Goal: Task Accomplishment & Management: Complete application form

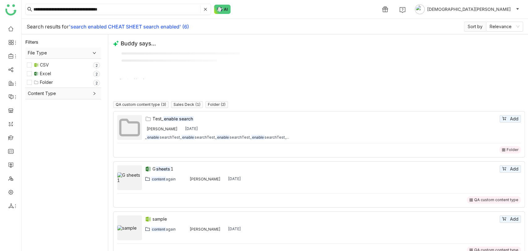
drag, startPoint x: 93, startPoint y: 7, endPoint x: 198, endPoint y: 13, distance: 104.8
click at [198, 13] on nz-input-group "**********" at bounding box center [118, 9] width 186 height 11
drag, startPoint x: 66, startPoint y: 7, endPoint x: 142, endPoint y: 10, distance: 75.6
click at [148, 9] on input "**********" at bounding box center [116, 9] width 166 height 8
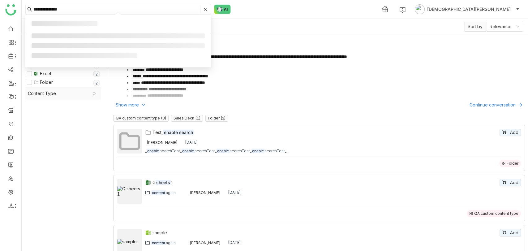
type input "**********"
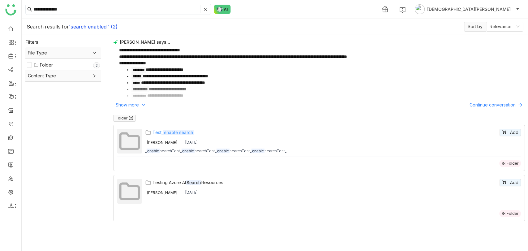
click at [159, 132] on div "Test_ enable search" at bounding box center [326, 132] width 346 height 7
click at [76, 8] on input "**********" at bounding box center [116, 9] width 166 height 8
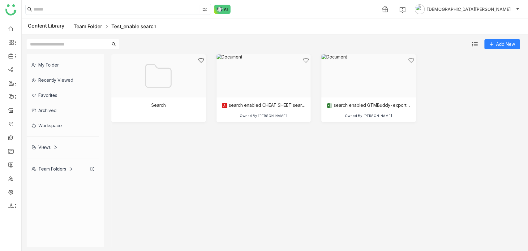
click at [92, 25] on link "Team Folder" at bounding box center [88, 26] width 28 height 6
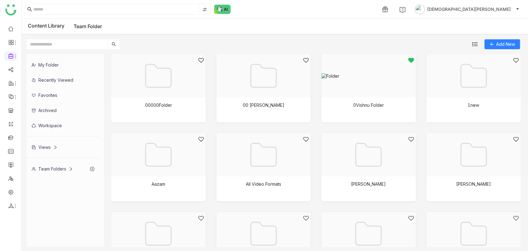
click at [71, 41] on input "text" at bounding box center [67, 44] width 81 height 10
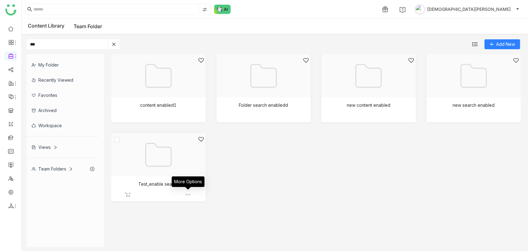
type input "***"
click at [188, 195] on img at bounding box center [188, 195] width 6 height 6
click at [202, 229] on span "Edit" at bounding box center [203, 231] width 7 height 7
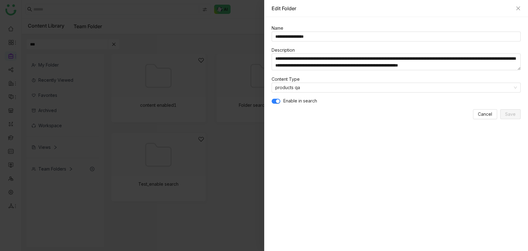
click at [277, 99] on span "button" at bounding box center [278, 101] width 4 height 4
click at [507, 115] on span "Save" at bounding box center [510, 114] width 11 height 7
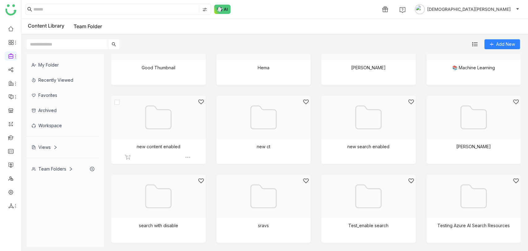
scroll to position [275, 0]
click at [82, 51] on div "My Folder Recently Viewed Favorites Archived Workspace Views Team Folders 00000…" at bounding box center [275, 150] width 507 height 202
click at [77, 43] on input "text" at bounding box center [67, 44] width 81 height 10
paste input "**********"
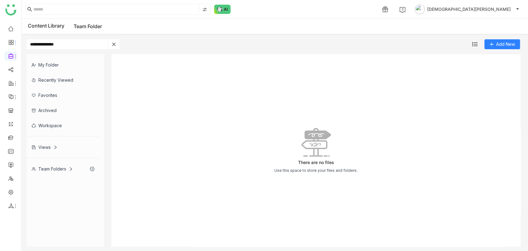
drag, startPoint x: 46, startPoint y: 46, endPoint x: 0, endPoint y: 44, distance: 45.8
click at [0, 44] on nz-layout "**********" at bounding box center [264, 125] width 528 height 251
click at [50, 45] on input "*******" at bounding box center [67, 44] width 81 height 10
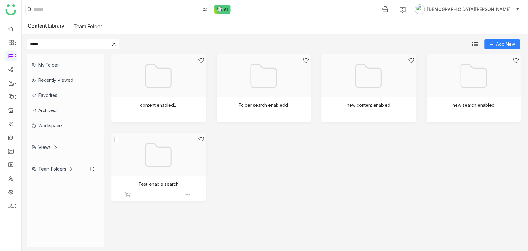
type input "*****"
click at [186, 193] on img at bounding box center [188, 195] width 6 height 6
click at [199, 232] on span "Edit" at bounding box center [201, 229] width 7 height 7
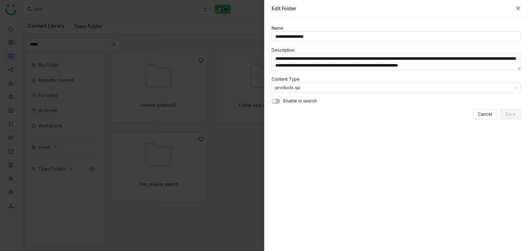
click at [517, 8] on icon "Close" at bounding box center [518, 8] width 5 height 5
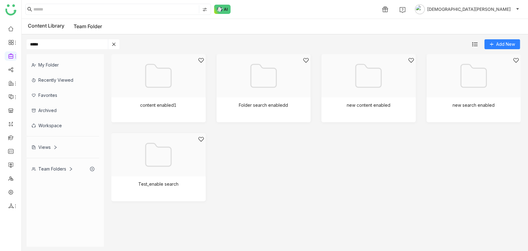
click at [112, 43] on icon at bounding box center [114, 44] width 4 height 4
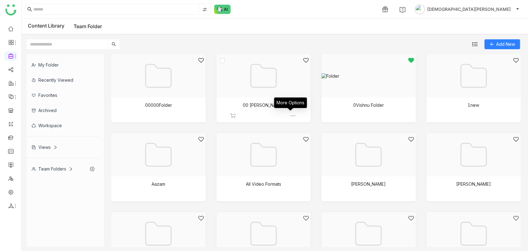
click at [291, 113] on img at bounding box center [293, 116] width 6 height 6
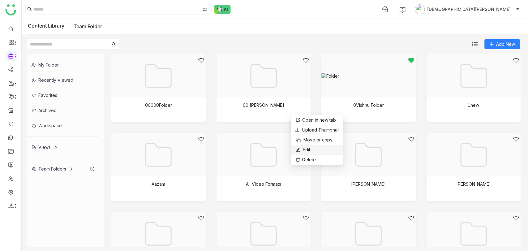
click at [307, 149] on span "Edit" at bounding box center [306, 149] width 7 height 7
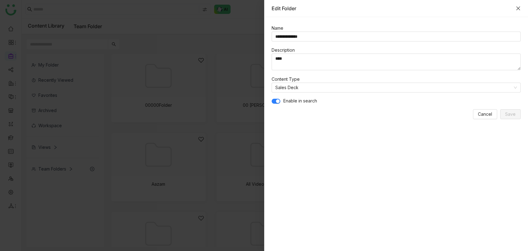
click at [517, 6] on icon "Close" at bounding box center [518, 8] width 5 height 5
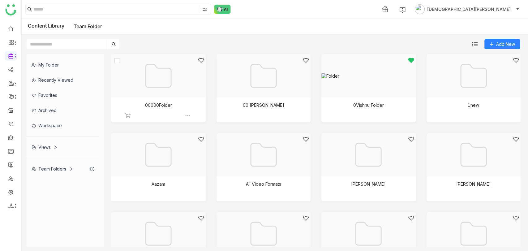
click at [187, 114] on img at bounding box center [188, 116] width 6 height 6
click at [201, 148] on span "Edit" at bounding box center [202, 150] width 7 height 7
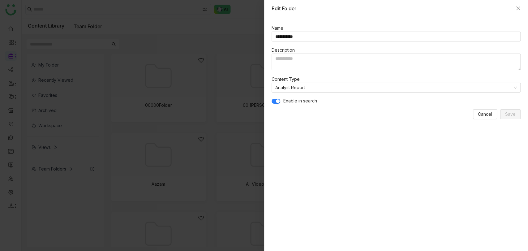
click at [274, 99] on button "button" at bounding box center [276, 101] width 9 height 5
click at [517, 114] on button "Save" at bounding box center [511, 114] width 20 height 10
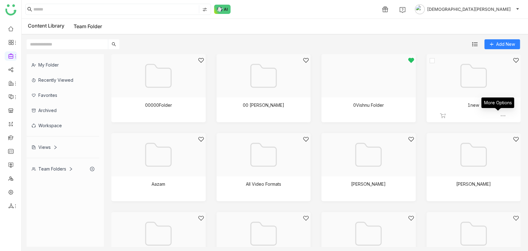
click at [500, 115] on img at bounding box center [503, 116] width 6 height 6
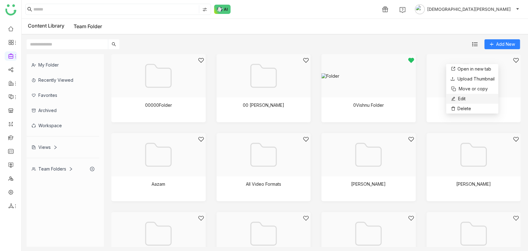
click at [468, 99] on li "Edit" at bounding box center [472, 99] width 52 height 10
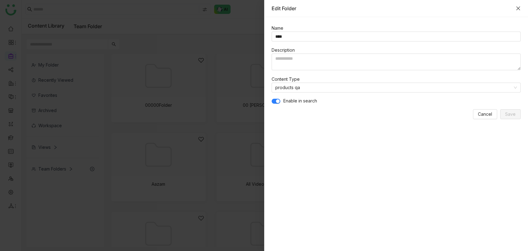
click at [518, 7] on icon "Close" at bounding box center [518, 8] width 5 height 5
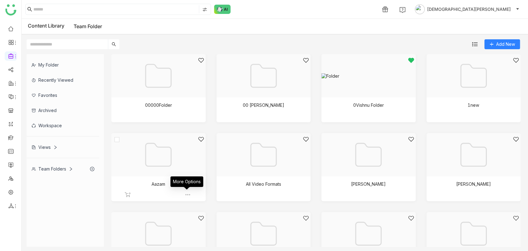
click at [186, 195] on img at bounding box center [188, 195] width 6 height 6
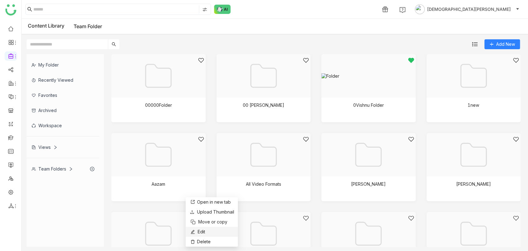
click at [202, 229] on span "Edit" at bounding box center [201, 231] width 7 height 7
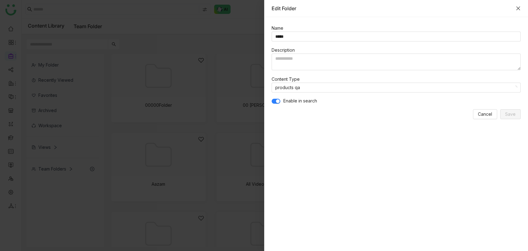
click at [518, 8] on icon "Close" at bounding box center [519, 9] width 4 height 4
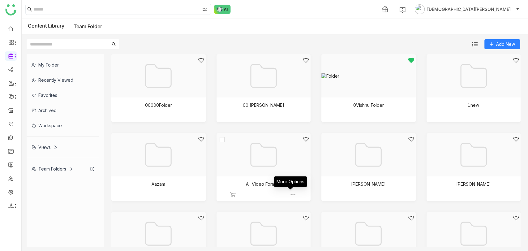
click at [292, 194] on img at bounding box center [293, 195] width 6 height 6
click at [305, 229] on span "Edit" at bounding box center [307, 231] width 7 height 7
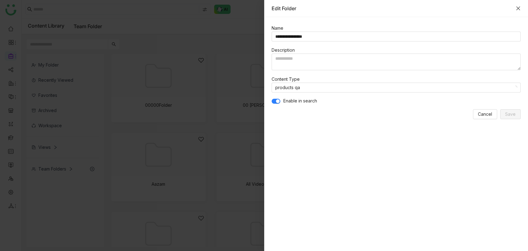
click at [520, 8] on icon "Close" at bounding box center [518, 8] width 5 height 5
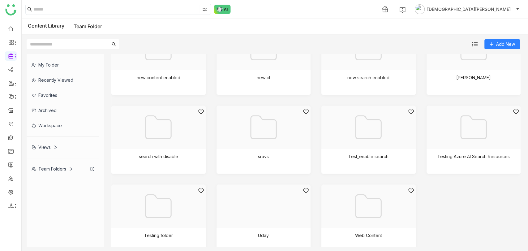
scroll to position [344, 0]
click at [395, 166] on img at bounding box center [398, 166] width 6 height 6
click at [410, 203] on span "Edit" at bounding box center [407, 202] width 7 height 7
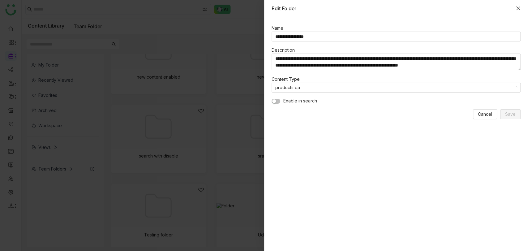
click at [517, 7] on icon "Close" at bounding box center [519, 9] width 4 height 4
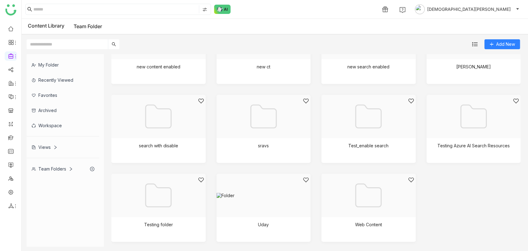
scroll to position [358, 0]
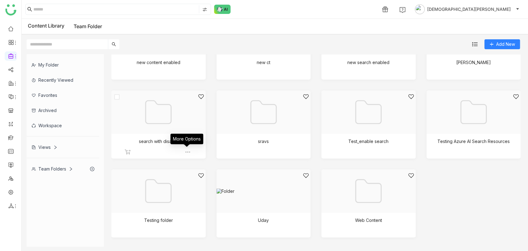
click at [186, 151] on img at bounding box center [188, 152] width 6 height 6
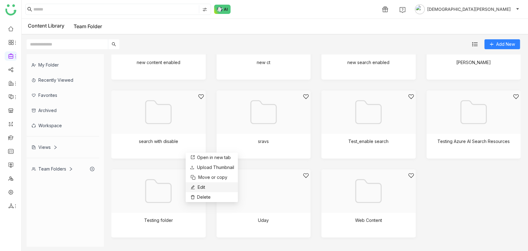
click at [207, 188] on li "Edit" at bounding box center [212, 187] width 52 height 10
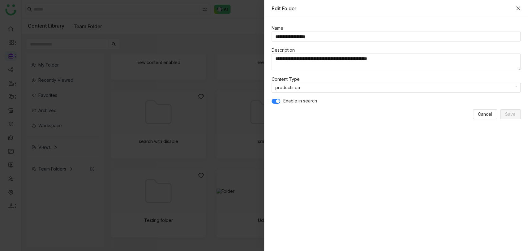
click at [520, 8] on icon "Close" at bounding box center [518, 8] width 5 height 5
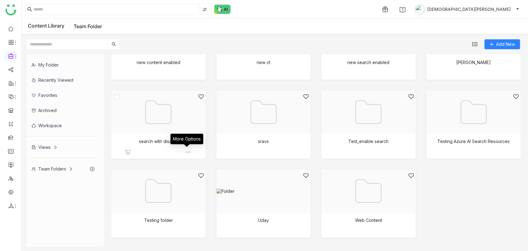
click at [189, 152] on img at bounding box center [188, 152] width 6 height 6
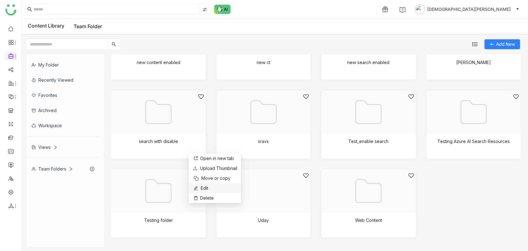
click at [213, 187] on li "Edit" at bounding box center [215, 188] width 52 height 10
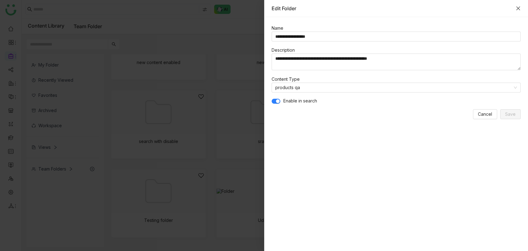
click at [518, 7] on icon "Close" at bounding box center [518, 8] width 5 height 5
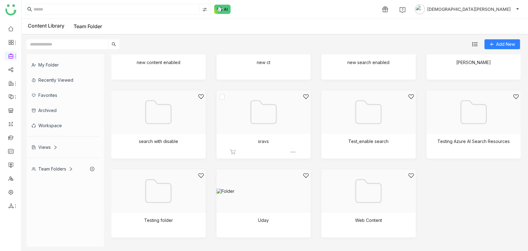
click at [246, 126] on div at bounding box center [262, 119] width 84 height 53
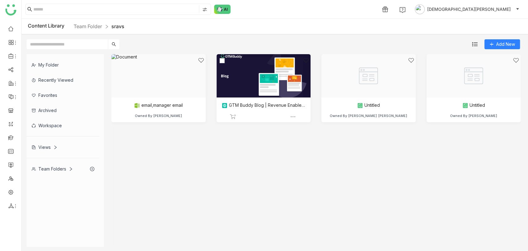
click at [267, 92] on div at bounding box center [262, 83] width 84 height 53
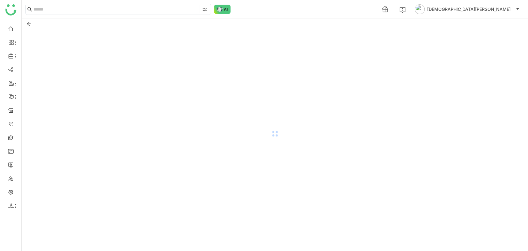
click at [262, 80] on div at bounding box center [275, 133] width 507 height 209
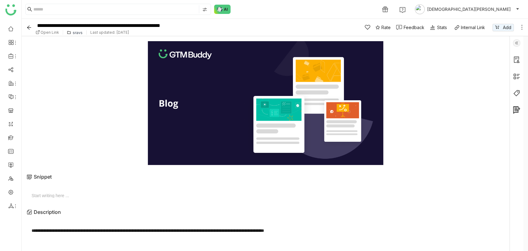
click at [515, 43] on img at bounding box center [516, 42] width 7 height 7
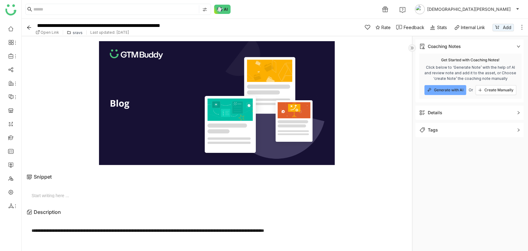
click at [449, 110] on span "Details" at bounding box center [466, 112] width 94 height 7
click at [28, 27] on icon "Back" at bounding box center [29, 27] width 4 height 4
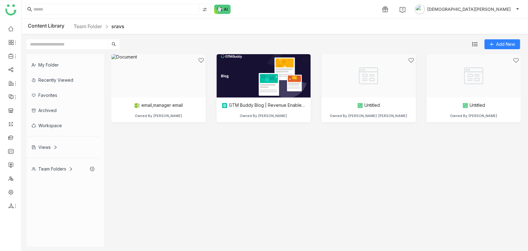
click at [52, 162] on div "Team Folders" at bounding box center [63, 168] width 73 height 15
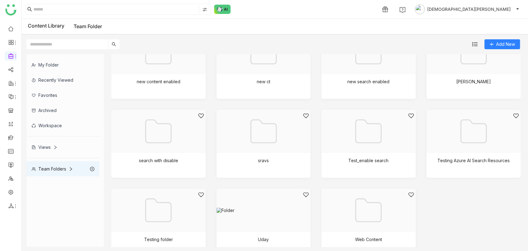
scroll to position [358, 0]
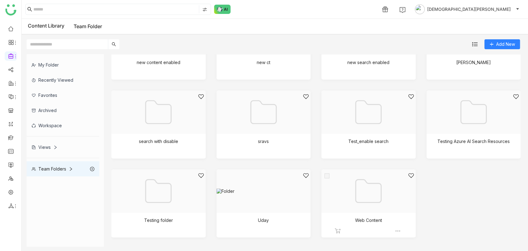
click at [395, 229] on img at bounding box center [398, 231] width 6 height 6
click at [329, 201] on div at bounding box center [367, 198] width 84 height 53
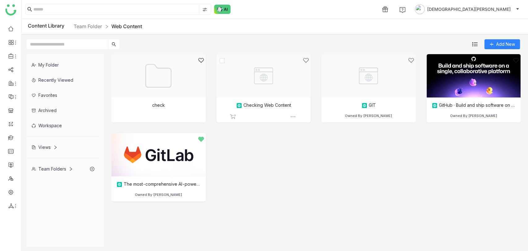
click at [282, 101] on div at bounding box center [262, 83] width 84 height 53
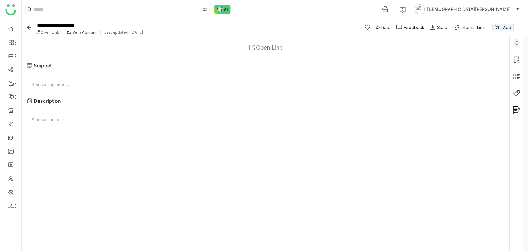
click at [517, 41] on img at bounding box center [516, 42] width 7 height 7
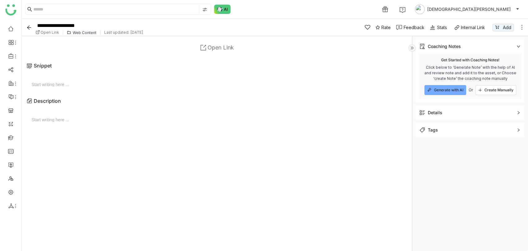
click at [430, 114] on div "Details" at bounding box center [435, 112] width 15 height 7
click at [29, 27] on icon "Back" at bounding box center [29, 27] width 4 height 4
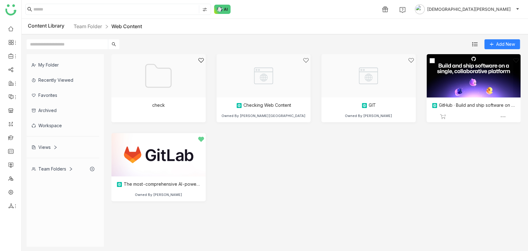
click at [464, 94] on div at bounding box center [472, 83] width 84 height 53
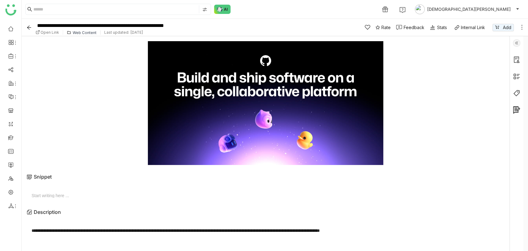
click at [514, 43] on img at bounding box center [516, 42] width 7 height 7
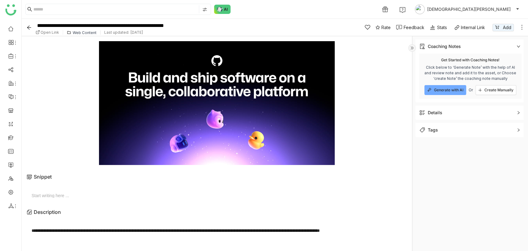
click at [425, 115] on img at bounding box center [422, 113] width 6 height 6
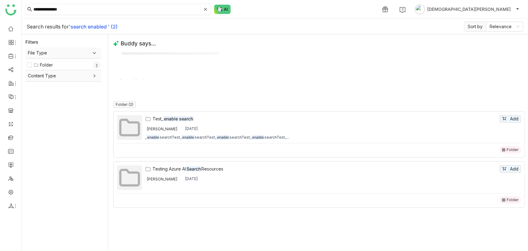
click at [62, 12] on input "**********" at bounding box center [116, 9] width 166 height 8
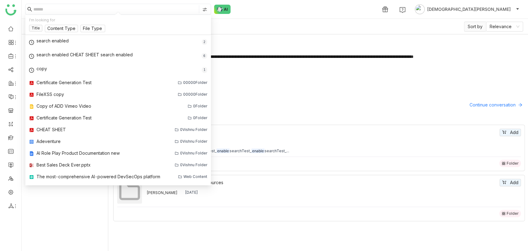
paste input "**********"
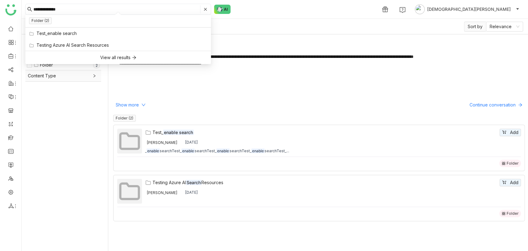
type input "**********"
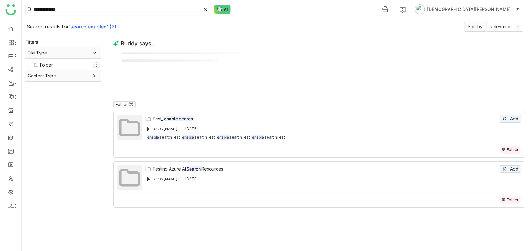
click at [78, 11] on input "**********" at bounding box center [116, 9] width 166 height 8
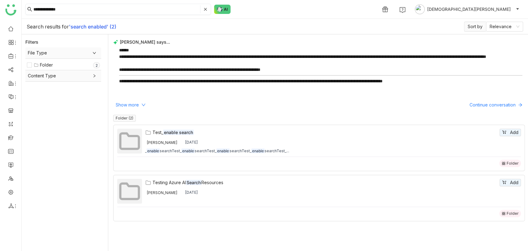
click at [70, 9] on input "**********" at bounding box center [116, 9] width 166 height 8
type input "**********"
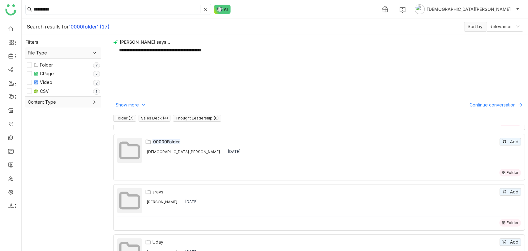
scroll to position [103, 0]
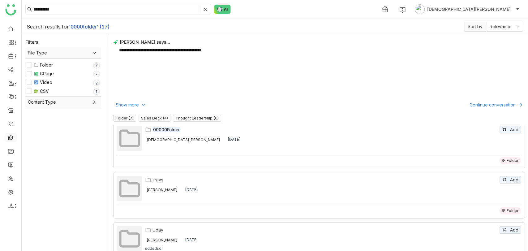
click at [13, 135] on link at bounding box center [11, 137] width 6 height 5
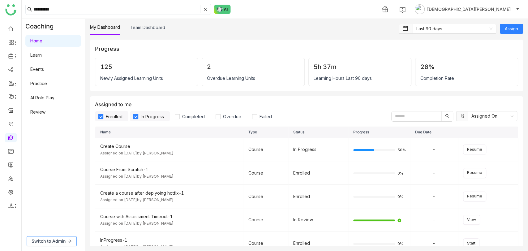
click at [59, 238] on span "Switch to Admin" at bounding box center [49, 241] width 34 height 7
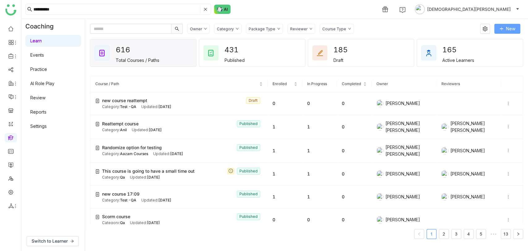
click at [505, 31] on button "New" at bounding box center [508, 29] width 26 height 10
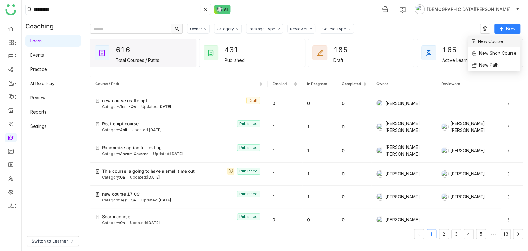
click at [496, 43] on span "New Course" at bounding box center [488, 41] width 32 height 7
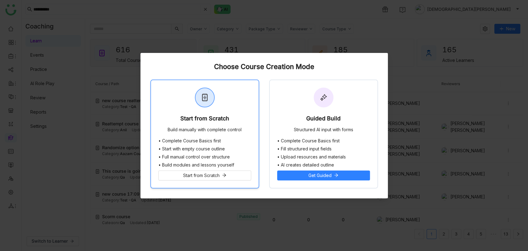
click at [195, 128] on div "Build manually with complete control" at bounding box center [205, 130] width 74 height 6
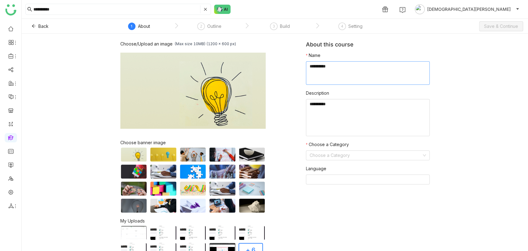
click at [356, 72] on textarea at bounding box center [368, 73] width 124 height 24
type textarea "**********"
click at [359, 113] on textarea at bounding box center [368, 117] width 124 height 37
paste textarea "**********"
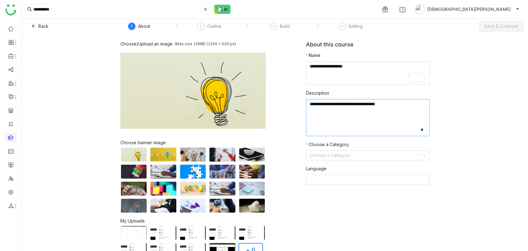
paste textarea "**********"
type textarea "**********"
click at [327, 159] on input at bounding box center [366, 155] width 112 height 9
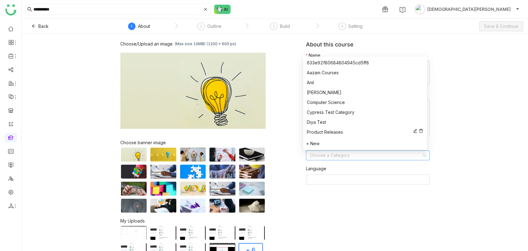
scroll to position [89, 0]
click at [317, 92] on div "[DEMOGRAPHIC_DATA] Courses" at bounding box center [365, 92] width 116 height 7
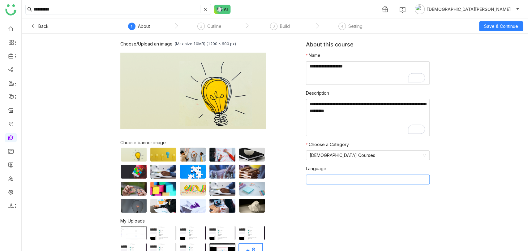
click at [323, 179] on nz-select-top-control at bounding box center [368, 180] width 124 height 10
click at [489, 105] on div "Choose/Upload an image (Max size 10MB) (1200 x 600 px) Browse Image Choose bann…" at bounding box center [275, 142] width 507 height 217
click at [493, 28] on span "Save & Continue" at bounding box center [501, 26] width 34 height 7
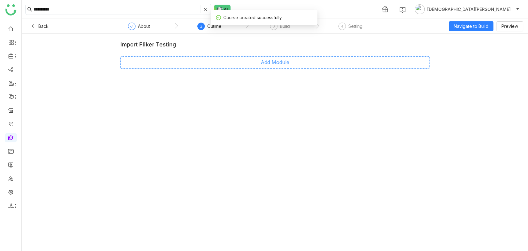
click at [272, 64] on span "Add Module" at bounding box center [275, 63] width 28 height 8
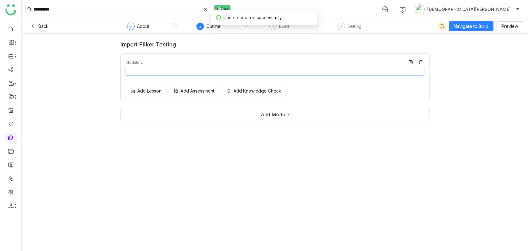
type input "********"
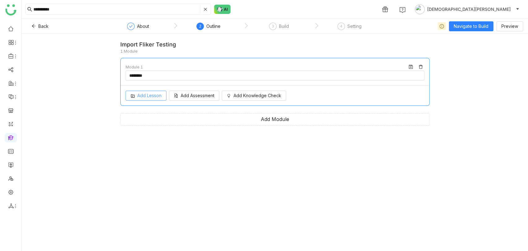
click at [141, 98] on span "Add Lesson" at bounding box center [149, 95] width 24 height 7
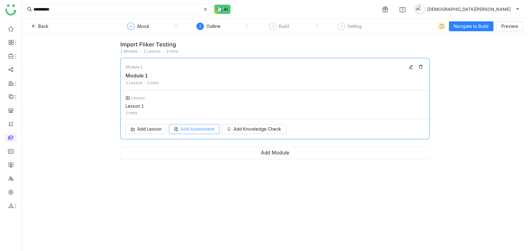
click at [181, 133] on div "Add Lesson Add Assessment Add Knowledge Check" at bounding box center [275, 129] width 309 height 20
click at [196, 131] on span "Add Assessment" at bounding box center [198, 129] width 34 height 7
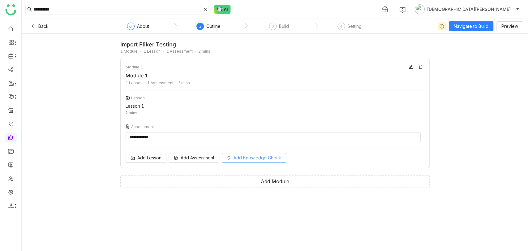
click at [238, 155] on span "Add Knowledge Check" at bounding box center [258, 157] width 48 height 7
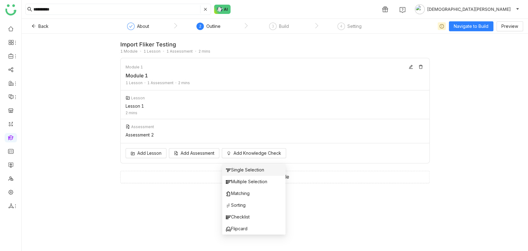
click at [245, 168] on span "Single Selection" at bounding box center [245, 170] width 38 height 7
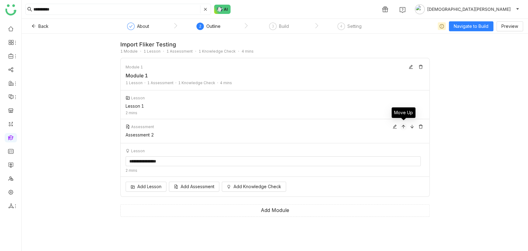
click at [405, 126] on icon at bounding box center [403, 126] width 4 height 4
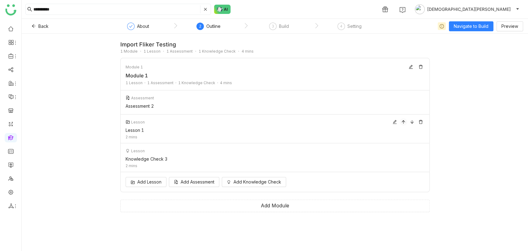
click at [403, 123] on icon at bounding box center [403, 122] width 4 height 4
click at [262, 202] on span "Add Module" at bounding box center [275, 206] width 28 height 8
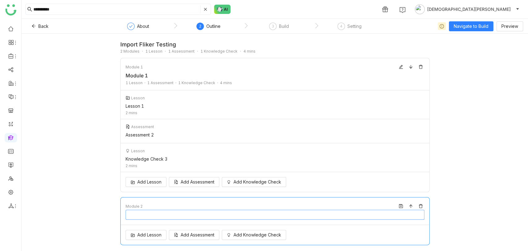
type input "********"
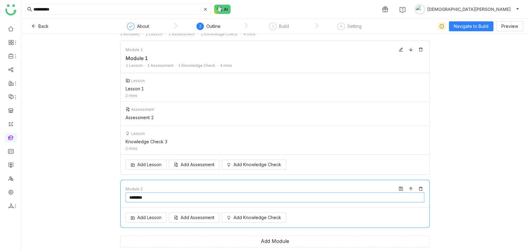
scroll to position [18, 0]
click at [141, 217] on span "Add Lesson" at bounding box center [149, 217] width 24 height 7
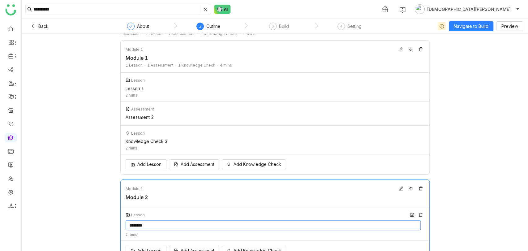
scroll to position [42, 0]
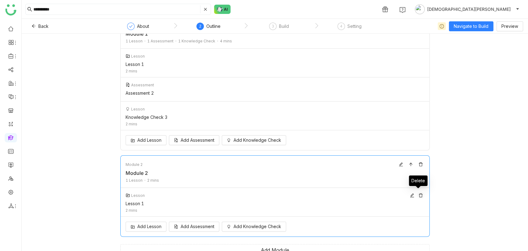
click at [419, 195] on icon at bounding box center [421, 195] width 4 height 4
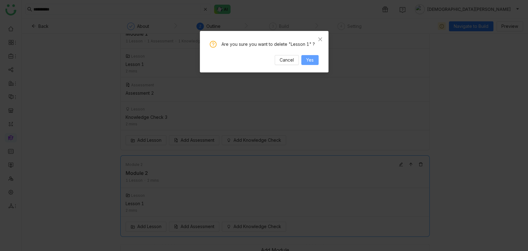
click at [314, 64] on button "Yes" at bounding box center [309, 60] width 17 height 10
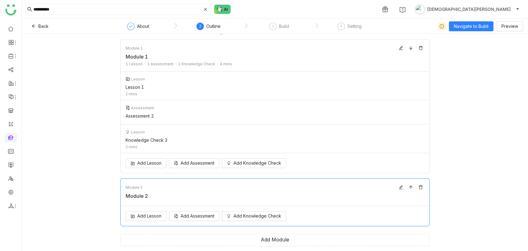
scroll to position [18, 0]
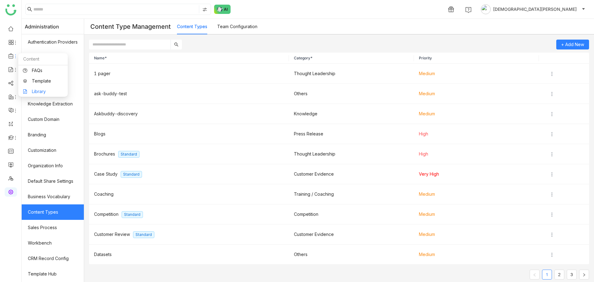
click at [46, 89] on link "Library" at bounding box center [43, 91] width 40 height 4
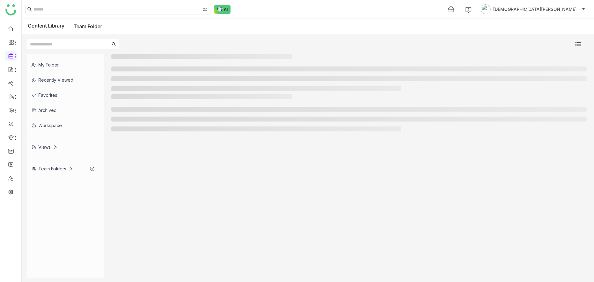
click at [57, 168] on div "Team Folders" at bounding box center [52, 168] width 41 height 5
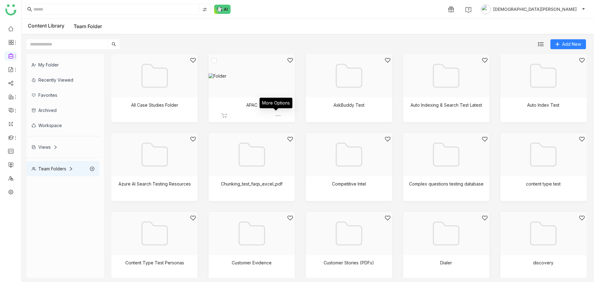
click at [275, 115] on img at bounding box center [278, 116] width 6 height 6
click at [289, 152] on span "Edit" at bounding box center [288, 151] width 7 height 7
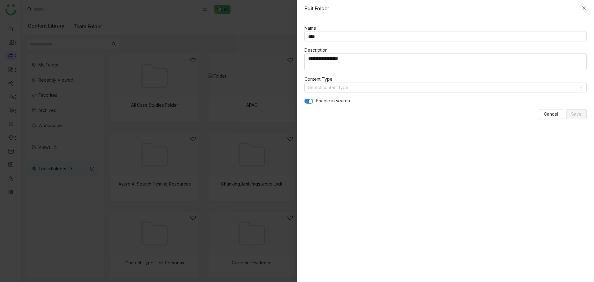
click at [582, 8] on icon "Close" at bounding box center [584, 8] width 5 height 5
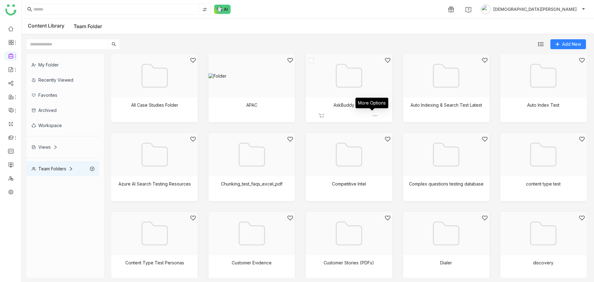
click at [374, 114] on img at bounding box center [375, 116] width 6 height 6
click at [388, 148] on span "Edit" at bounding box center [389, 150] width 7 height 7
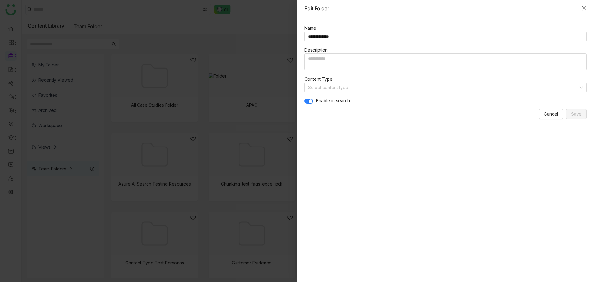
click at [583, 6] on icon "Close" at bounding box center [584, 8] width 5 height 5
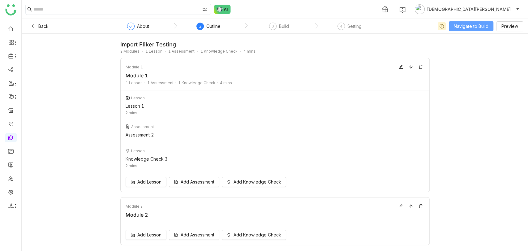
click at [473, 28] on span "Navigate to Build" at bounding box center [471, 26] width 35 height 7
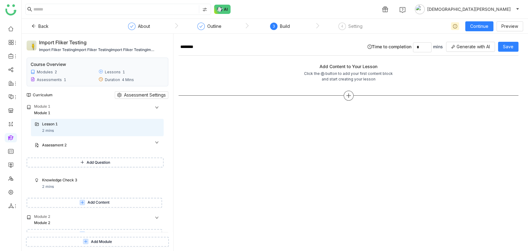
click at [347, 93] on icon at bounding box center [349, 96] width 6 height 6
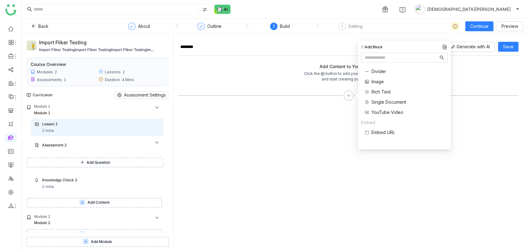
click at [384, 102] on span "Single Document" at bounding box center [389, 102] width 35 height 7
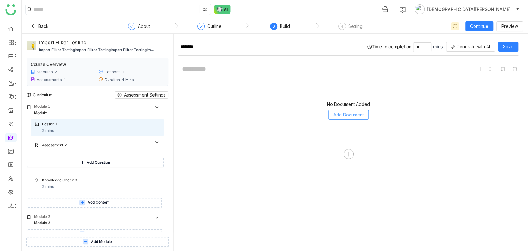
click at [356, 110] on button "Add Document" at bounding box center [349, 115] width 40 height 10
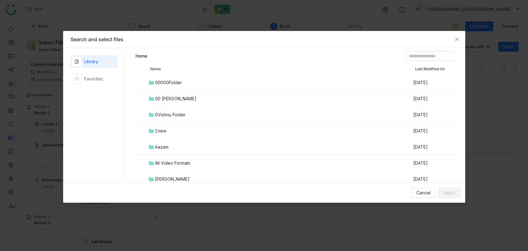
click at [408, 61] on header "Home" at bounding box center [295, 57] width 327 height 12
click at [412, 57] on input at bounding box center [430, 56] width 51 height 10
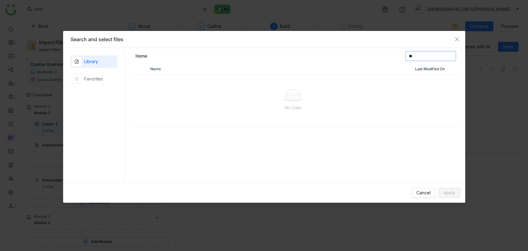
type input "*"
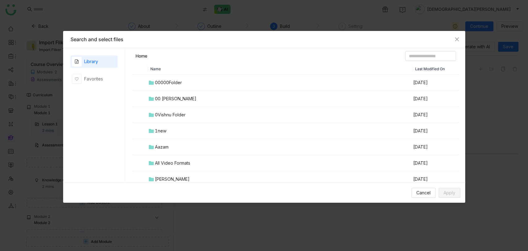
click at [176, 163] on div "All Video Formats" at bounding box center [172, 163] width 35 height 7
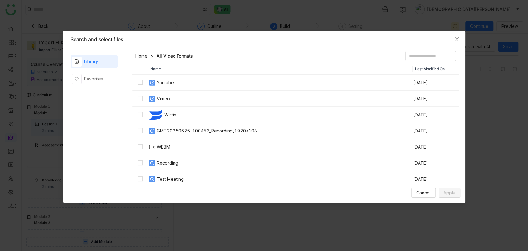
click at [143, 57] on link "Home" at bounding box center [142, 56] width 12 height 6
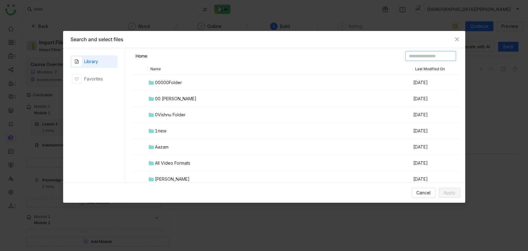
click at [409, 55] on input at bounding box center [430, 56] width 51 height 10
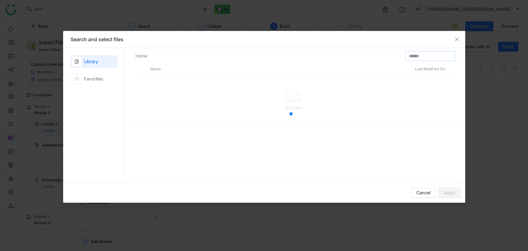
type input "*******"
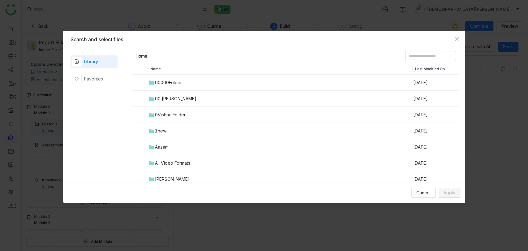
click at [164, 101] on div "00 [PERSON_NAME]" at bounding box center [175, 98] width 41 height 7
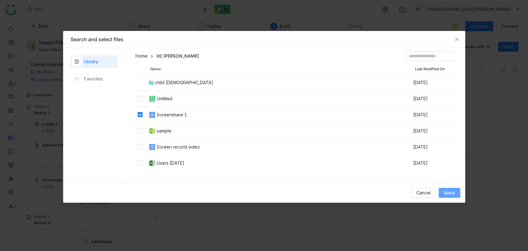
click at [453, 193] on span "Apply" at bounding box center [450, 192] width 12 height 7
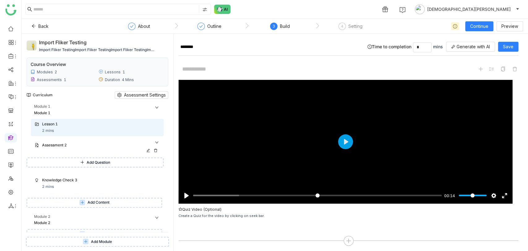
click at [89, 150] on div "Assessment 2" at bounding box center [97, 146] width 133 height 14
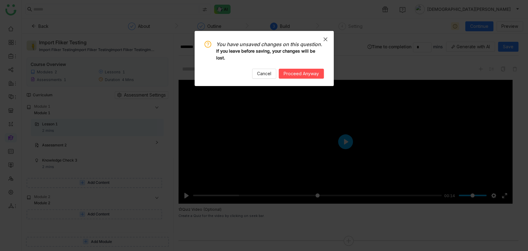
click at [329, 35] on span "Close" at bounding box center [325, 39] width 17 height 17
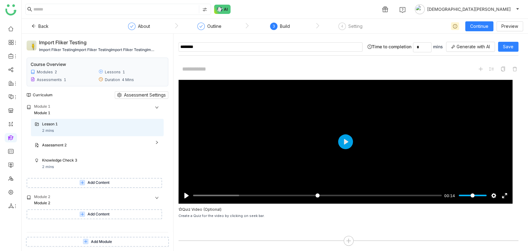
click at [250, 45] on input "********" at bounding box center [271, 46] width 184 height 9
type input "**********"
click at [509, 45] on span "Save" at bounding box center [508, 46] width 11 height 7
click at [108, 148] on div "Assessment 2" at bounding box center [101, 145] width 118 height 7
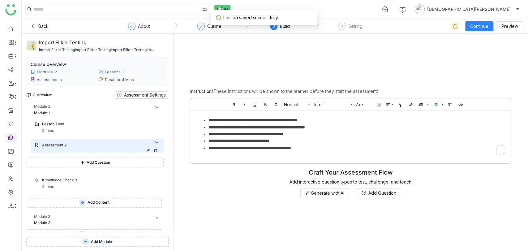
click at [148, 150] on icon at bounding box center [148, 151] width 4 height 4
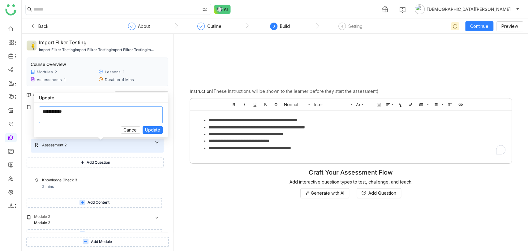
click at [97, 110] on textarea at bounding box center [101, 114] width 124 height 17
type textarea "**********"
click at [154, 131] on span "Update" at bounding box center [152, 130] width 15 height 7
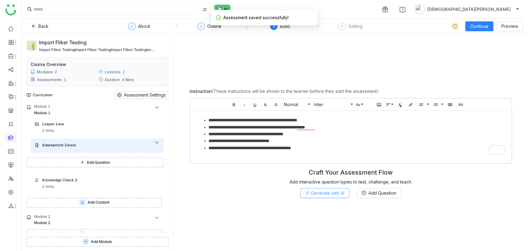
click at [330, 193] on span "Generate with AI" at bounding box center [327, 193] width 33 height 7
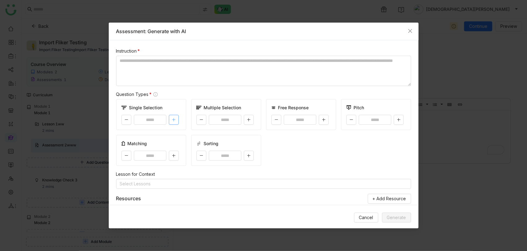
click at [176, 118] on button at bounding box center [174, 120] width 10 height 10
type input "*"
click at [248, 120] on icon at bounding box center [249, 120] width 4 height 4
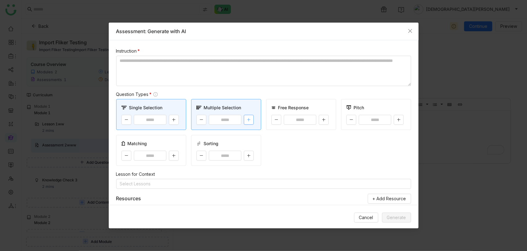
click at [248, 120] on icon at bounding box center [249, 120] width 4 height 4
type input "*"
click at [196, 67] on textarea at bounding box center [263, 71] width 295 height 30
type textarea "*"
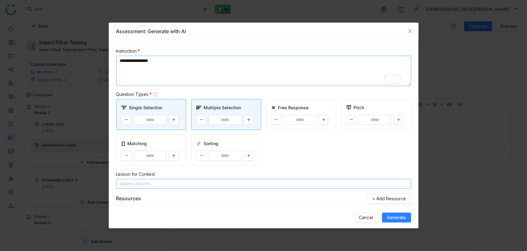
type textarea "**********"
click at [328, 186] on nz-select-top-control "Select Lessons" at bounding box center [263, 184] width 295 height 10
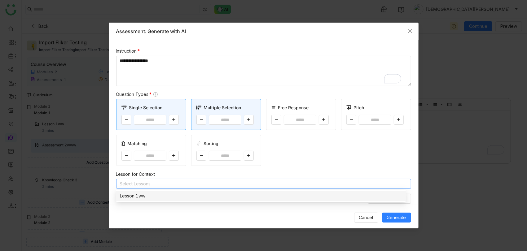
click at [154, 197] on div "Lesson 1ww" at bounding box center [261, 196] width 282 height 7
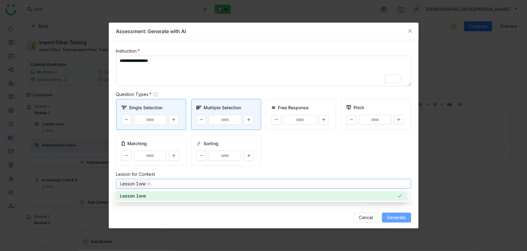
click at [393, 216] on span "Generate" at bounding box center [396, 217] width 19 height 7
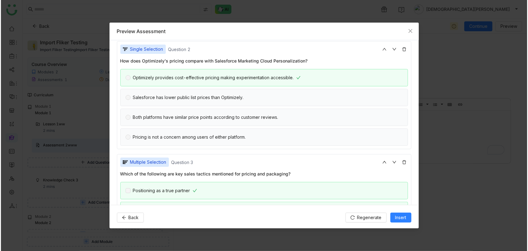
scroll to position [299, 0]
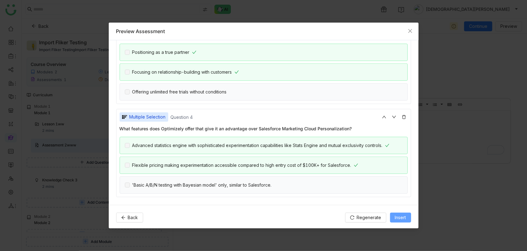
click at [404, 215] on span "Insert" at bounding box center [400, 217] width 11 height 7
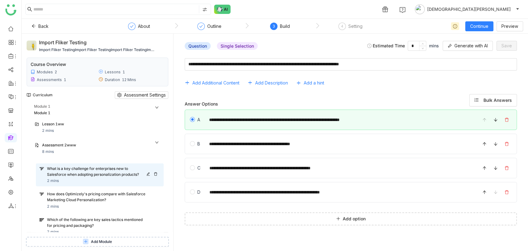
click at [147, 172] on icon at bounding box center [148, 174] width 4 height 4
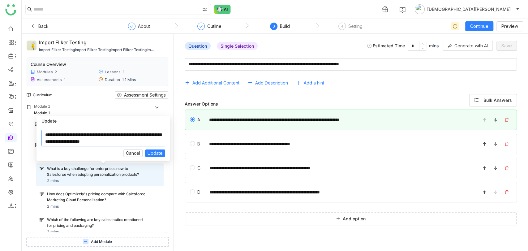
click at [147, 132] on textarea at bounding box center [103, 138] width 124 height 17
type textarea "**********"
click at [155, 151] on span "Update" at bounding box center [155, 153] width 15 height 7
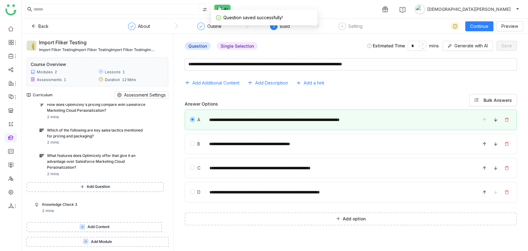
scroll to position [120, 0]
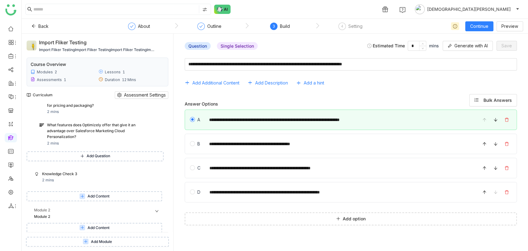
click at [96, 195] on span "Add Content" at bounding box center [99, 196] width 22 height 6
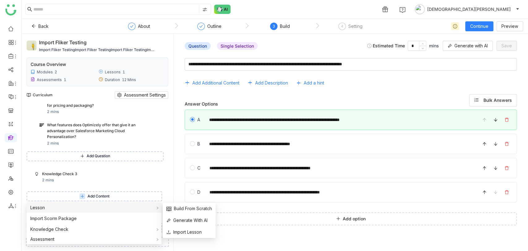
click at [93, 208] on div "Lesson" at bounding box center [94, 208] width 135 height 10
click at [181, 234] on span "Import Lesson" at bounding box center [184, 232] width 35 height 7
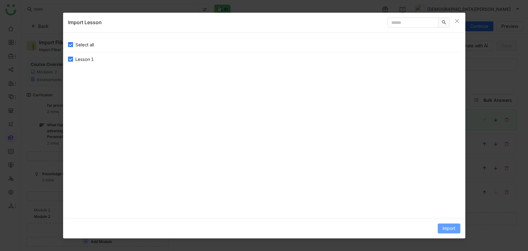
click at [449, 227] on span "Import" at bounding box center [449, 228] width 13 height 7
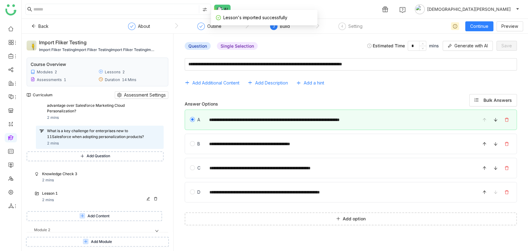
click at [74, 194] on div "Lesson 1" at bounding box center [94, 194] width 104 height 6
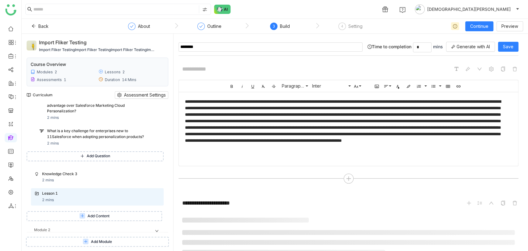
click at [212, 44] on input "********" at bounding box center [271, 46] width 184 height 9
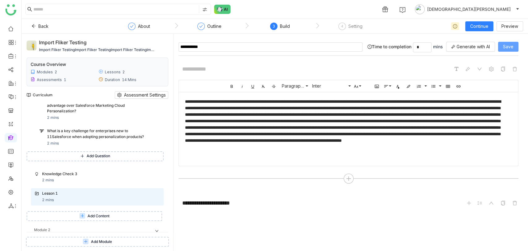
type input "**********"
click at [509, 45] on span "Save" at bounding box center [508, 46] width 11 height 7
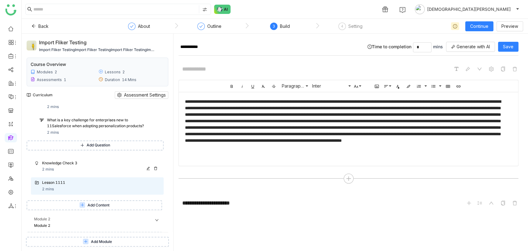
scroll to position [140, 0]
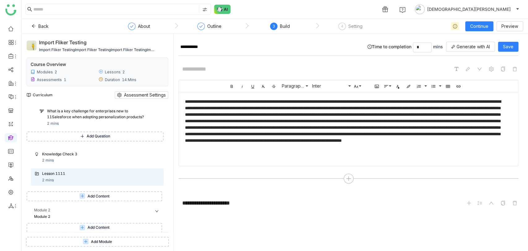
click at [98, 197] on span "Add Content" at bounding box center [99, 196] width 22 height 6
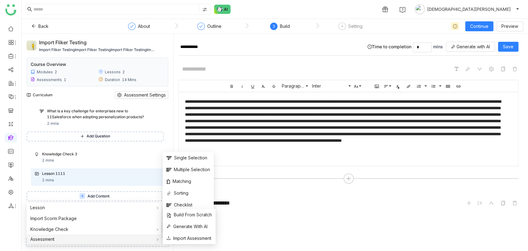
click at [89, 238] on div "Assessment" at bounding box center [94, 239] width 135 height 10
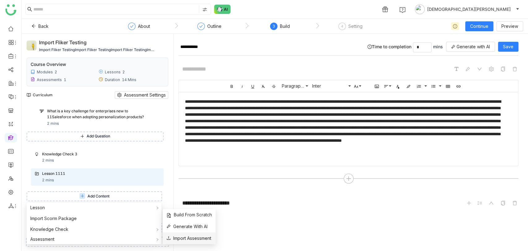
click at [182, 239] on span "Import Assessment" at bounding box center [189, 238] width 45 height 7
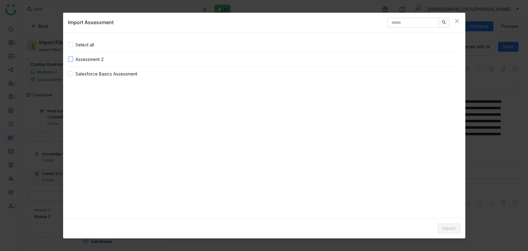
click at [79, 63] on span "Assessment 2" at bounding box center [89, 59] width 33 height 7
click at [447, 231] on span "Import" at bounding box center [449, 228] width 13 height 7
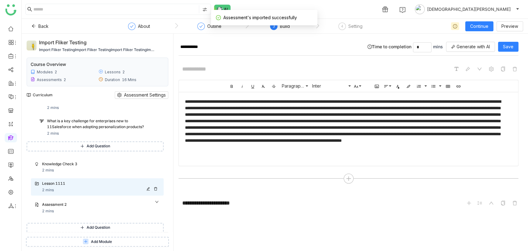
scroll to position [137, 0]
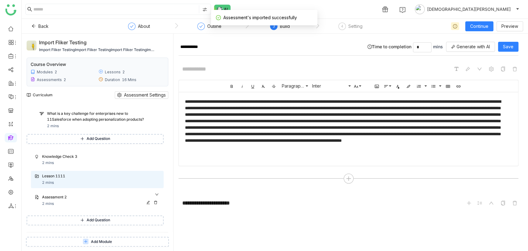
click at [77, 197] on div "Assessment 2" at bounding box center [94, 197] width 104 height 6
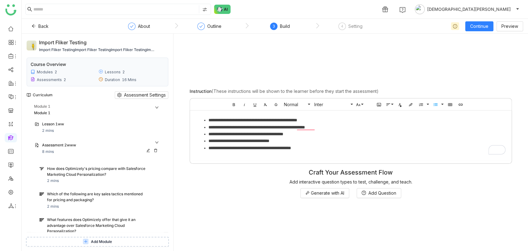
click at [156, 142] on div "Assessment 2www" at bounding box center [101, 145] width 118 height 7
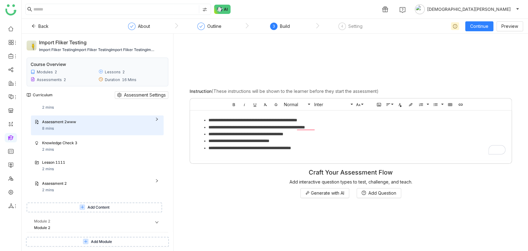
scroll to position [34, 0]
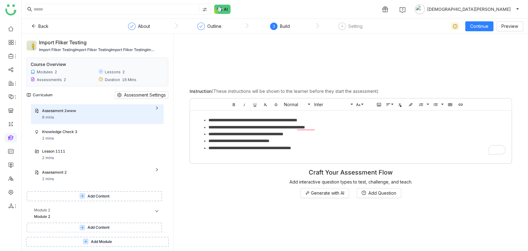
click at [88, 196] on span "Add Content" at bounding box center [99, 196] width 22 height 6
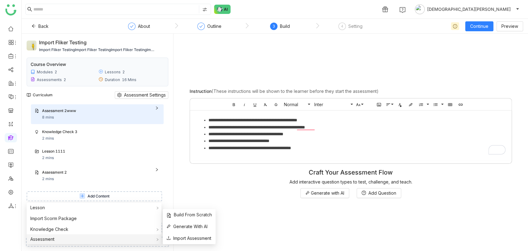
click at [67, 239] on div "Assessment" at bounding box center [94, 239] width 135 height 10
click at [190, 234] on li "Import Assessment" at bounding box center [189, 238] width 53 height 12
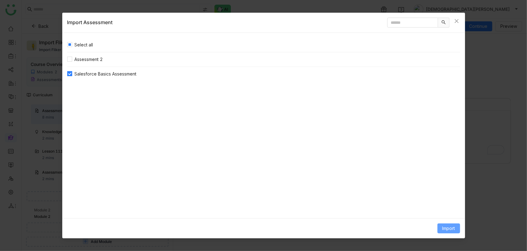
click at [442, 228] on span "Import" at bounding box center [448, 228] width 13 height 7
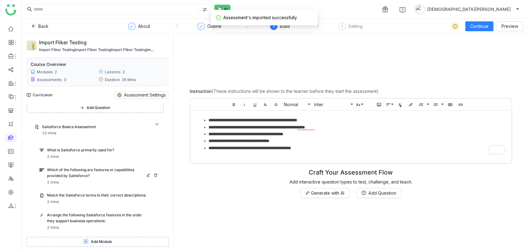
scroll to position [243, 0]
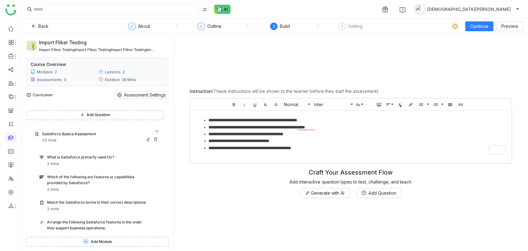
click at [146, 138] on icon at bounding box center [148, 139] width 4 height 4
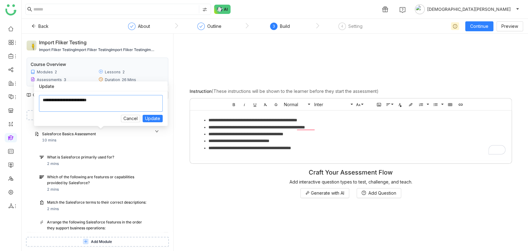
click at [111, 101] on textarea at bounding box center [101, 103] width 124 height 17
type textarea "**********"
click at [153, 119] on span "Update" at bounding box center [152, 118] width 15 height 7
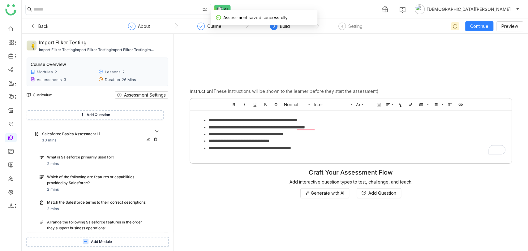
click at [66, 137] on div "Salesforce Basics Assessment11" at bounding box center [101, 134] width 118 height 7
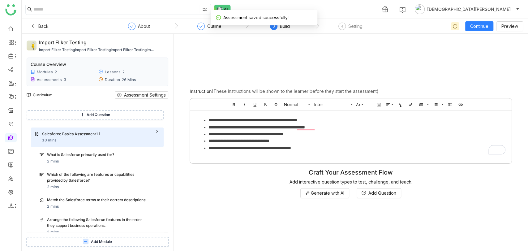
scroll to position [204, 0]
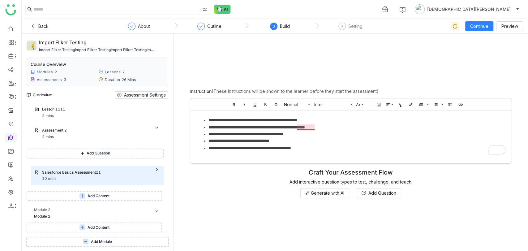
click at [314, 128] on li "**********" at bounding box center [357, 127] width 297 height 7
click at [261, 216] on div "**********" at bounding box center [351, 142] width 345 height 207
click at [318, 193] on span "Generate with AI" at bounding box center [327, 193] width 33 height 7
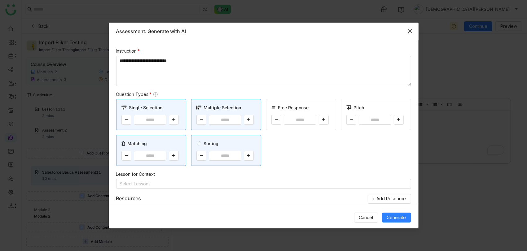
click at [409, 31] on icon "Close" at bounding box center [409, 30] width 5 height 5
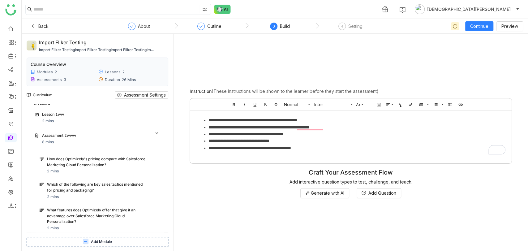
scroll to position [0, 0]
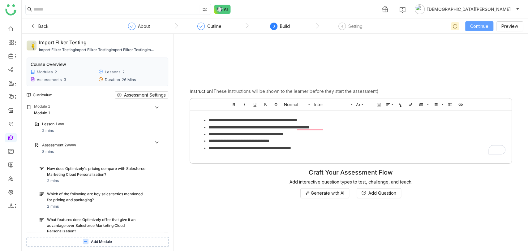
click at [483, 27] on span "Continue" at bounding box center [479, 26] width 18 height 7
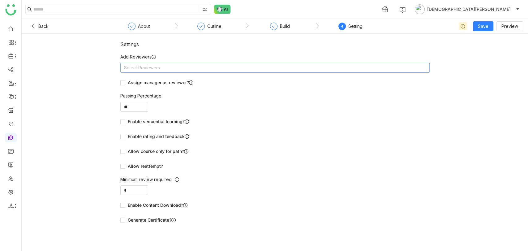
click at [194, 68] on nz-select-top-control "Select Reviewers" at bounding box center [275, 68] width 310 height 10
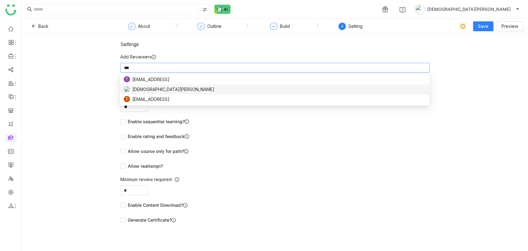
type input "***"
click at [195, 88] on div "[DEMOGRAPHIC_DATA][PERSON_NAME]" at bounding box center [275, 89] width 302 height 7
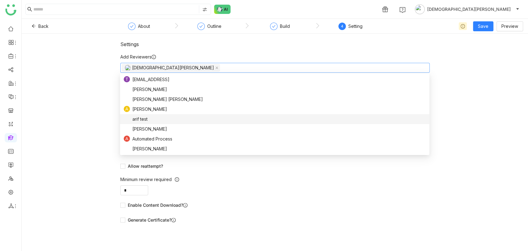
click at [72, 162] on div "Settings Add Reviewers [PERSON_NAME] Assign manager as reviewer? Passing Percen…" at bounding box center [275, 142] width 507 height 217
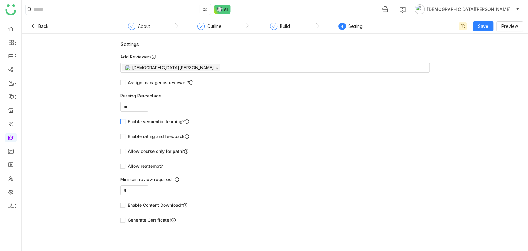
click at [145, 119] on span "Enable sequential learning?" at bounding box center [158, 121] width 66 height 7
click at [143, 167] on span "Allow reattempt?" at bounding box center [145, 166] width 40 height 7
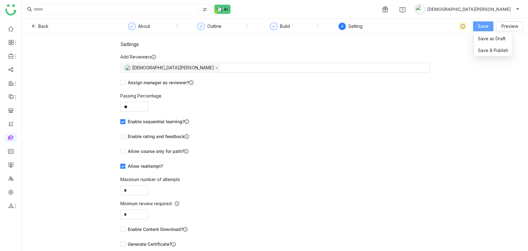
click at [489, 24] on button "Save" at bounding box center [483, 26] width 20 height 10
click at [493, 49] on span "Save & Publish" at bounding box center [493, 50] width 30 height 7
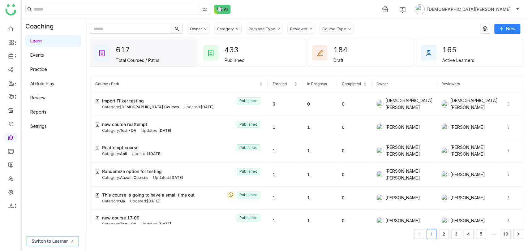
click at [42, 240] on span "Switch to Learner" at bounding box center [50, 241] width 36 height 7
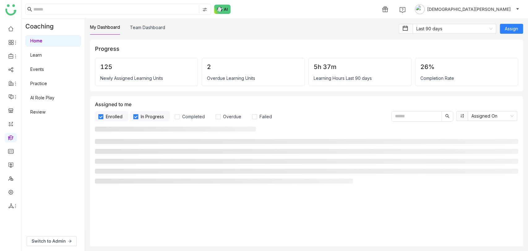
click at [42, 53] on link "Learn" at bounding box center [35, 54] width 11 height 5
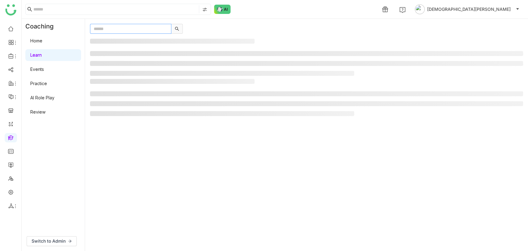
click at [114, 30] on input "text" at bounding box center [130, 29] width 81 height 10
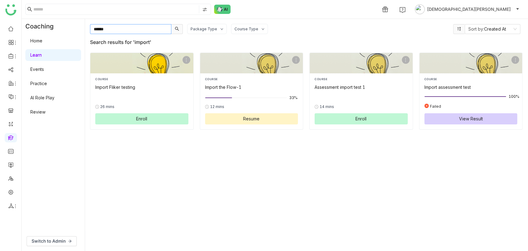
type input "******"
click at [142, 117] on span "Enroll" at bounding box center [141, 118] width 11 height 7
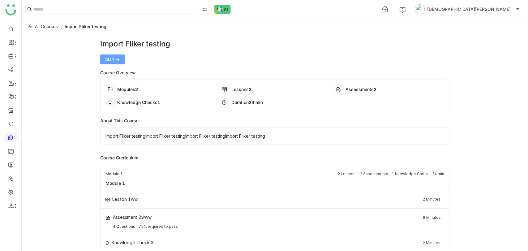
click at [119, 55] on button "Start ->" at bounding box center [112, 59] width 24 height 10
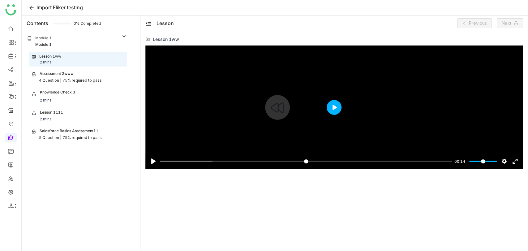
click at [335, 106] on button "Play" at bounding box center [334, 107] width 15 height 15
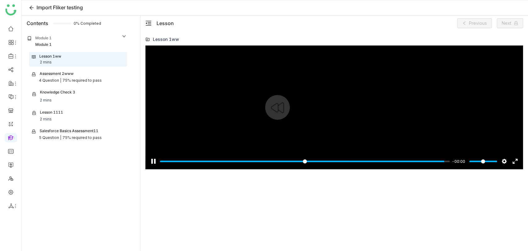
type input "***"
click at [511, 20] on span "Next" at bounding box center [507, 23] width 10 height 7
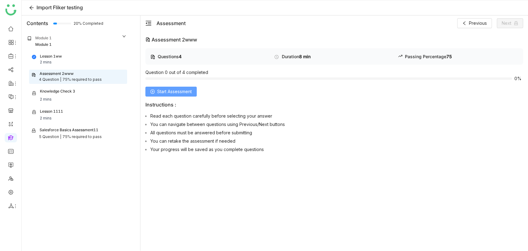
click at [171, 87] on button "Start Assessment" at bounding box center [170, 92] width 51 height 10
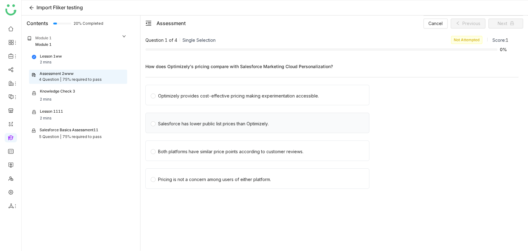
click at [204, 126] on div "Salesforce has lower public list prices than Optimizely." at bounding box center [213, 123] width 111 height 7
